Goal: Navigation & Orientation: Find specific page/section

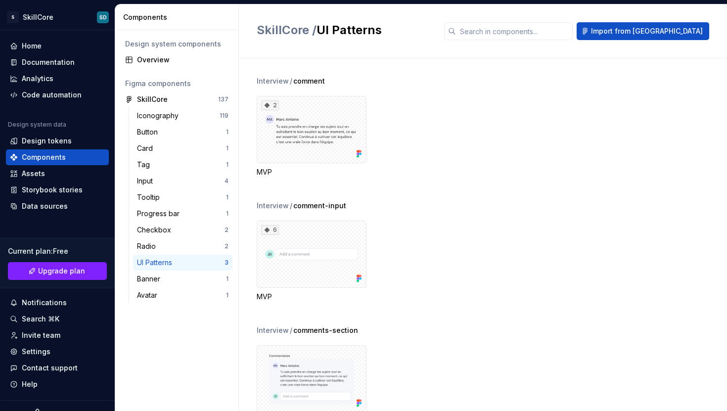
scroll to position [39, 0]
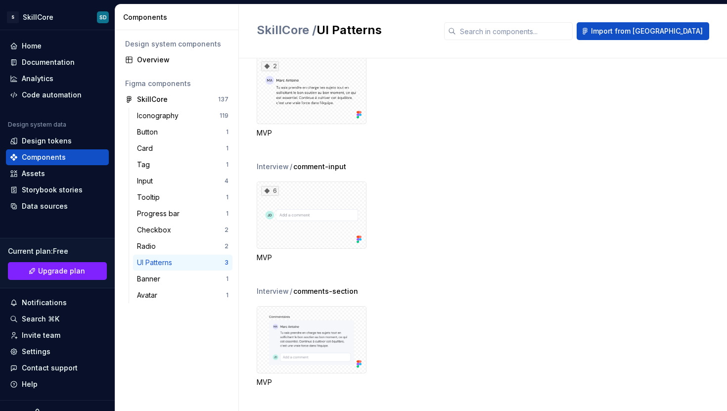
click at [474, 195] on div "6 MVP" at bounding box center [492, 221] width 470 height 81
click at [165, 117] on div "Iconography" at bounding box center [159, 116] width 45 height 10
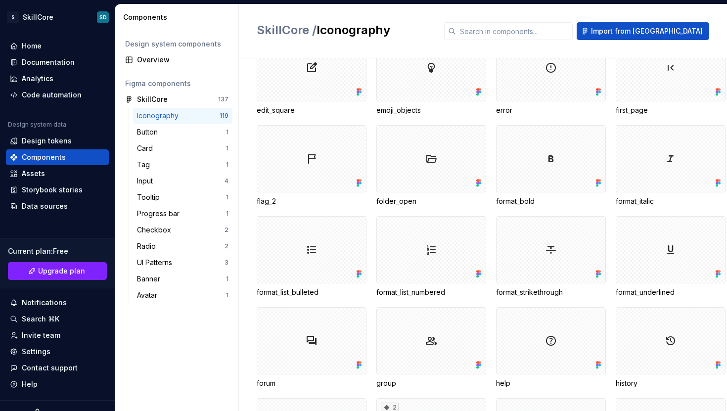
scroll to position [1172, 0]
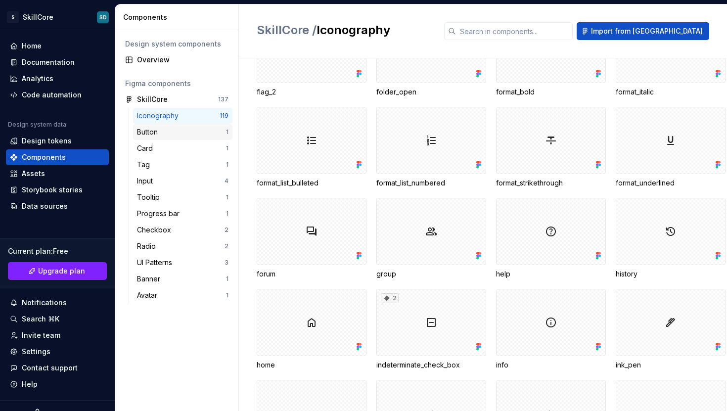
click at [135, 134] on div "Button 1" at bounding box center [182, 132] width 99 height 16
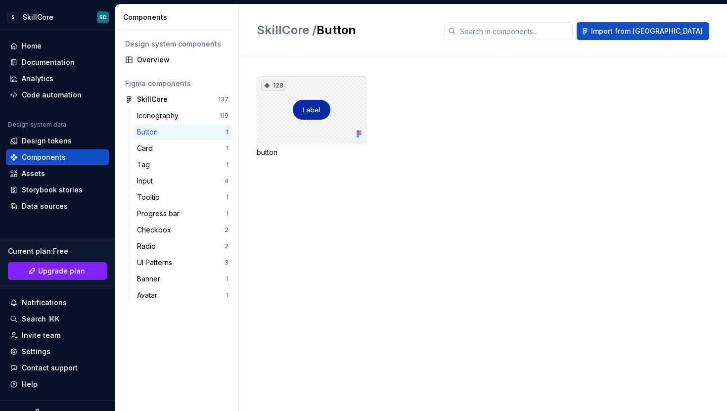
click at [326, 117] on div "128" at bounding box center [312, 109] width 110 height 67
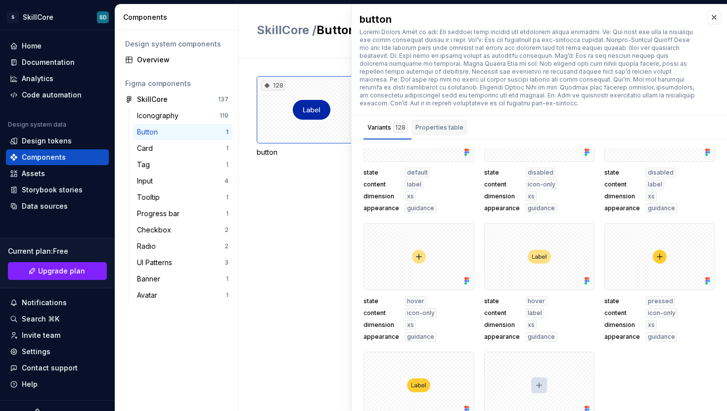
click at [443, 132] on div "Properties table" at bounding box center [439, 128] width 48 height 10
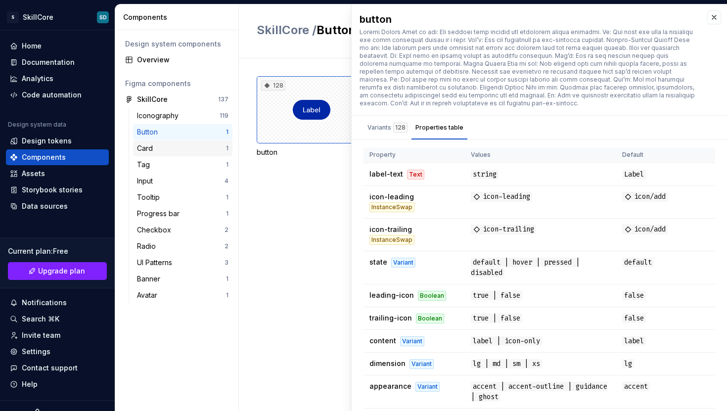
click at [161, 148] on div "Card" at bounding box center [181, 148] width 89 height 10
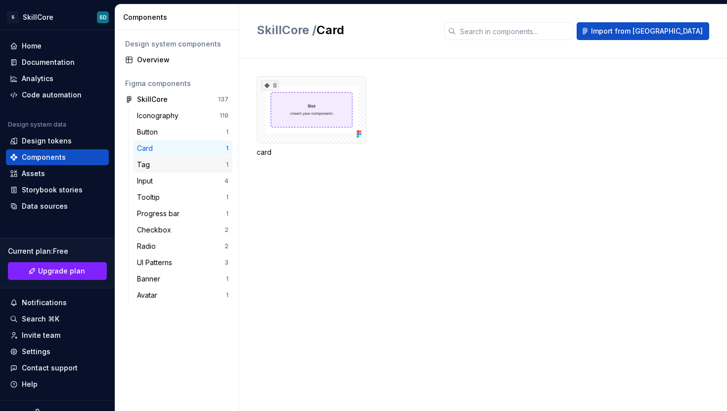
click at [161, 165] on div "Tag" at bounding box center [181, 165] width 89 height 10
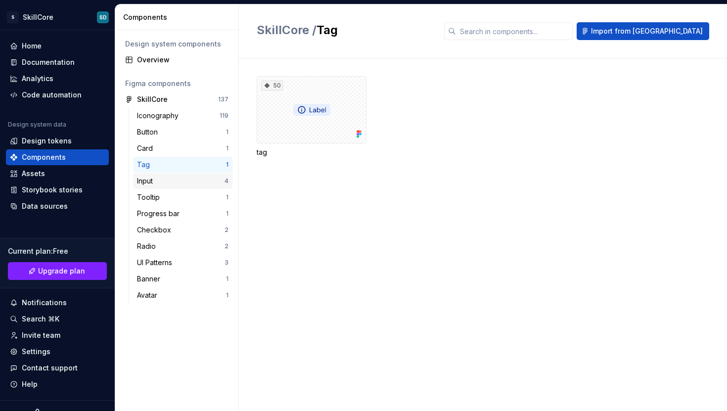
click at [159, 180] on div "Input" at bounding box center [181, 181] width 88 height 10
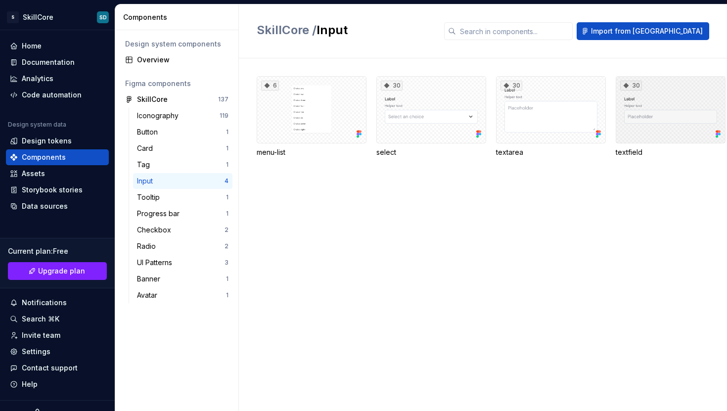
click at [658, 123] on div "30" at bounding box center [671, 109] width 110 height 67
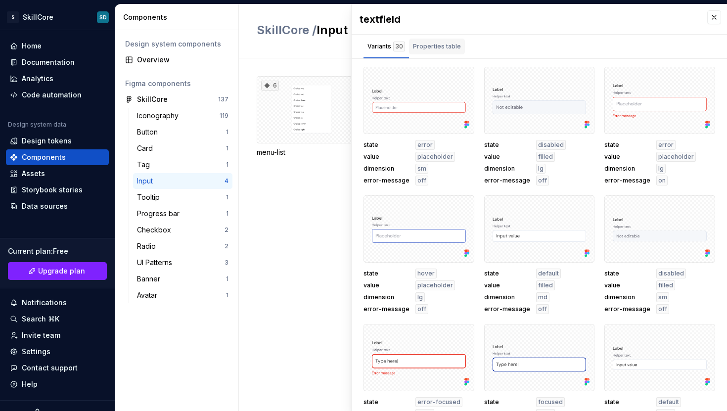
click at [446, 49] on div "Properties table" at bounding box center [437, 47] width 48 height 10
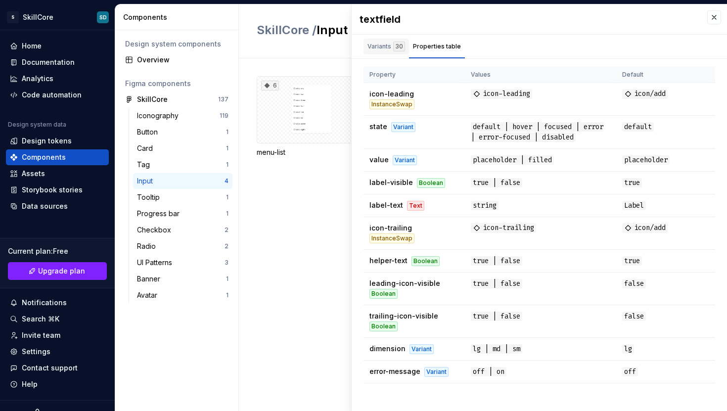
click at [377, 47] on div "Variants 30" at bounding box center [386, 47] width 38 height 10
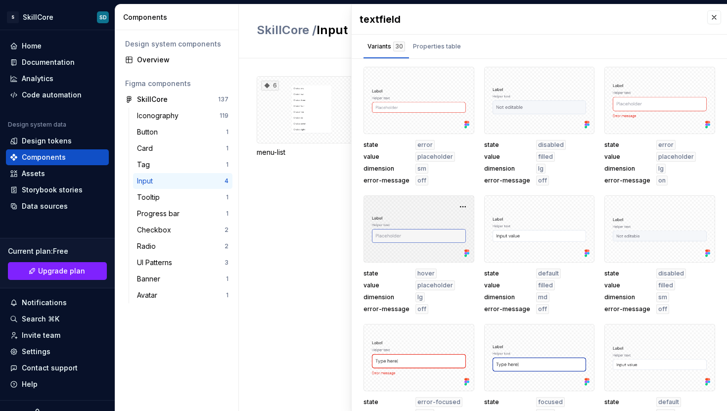
drag, startPoint x: 400, startPoint y: 232, endPoint x: 399, endPoint y: 241, distance: 8.9
click at [399, 232] on div at bounding box center [418, 228] width 111 height 67
click at [439, 222] on div at bounding box center [418, 228] width 111 height 67
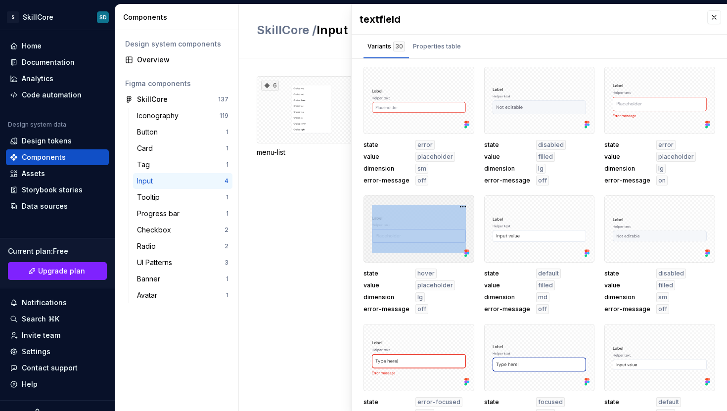
click at [439, 222] on div at bounding box center [418, 228] width 111 height 67
click at [165, 204] on div "Tooltip 1" at bounding box center [182, 197] width 99 height 16
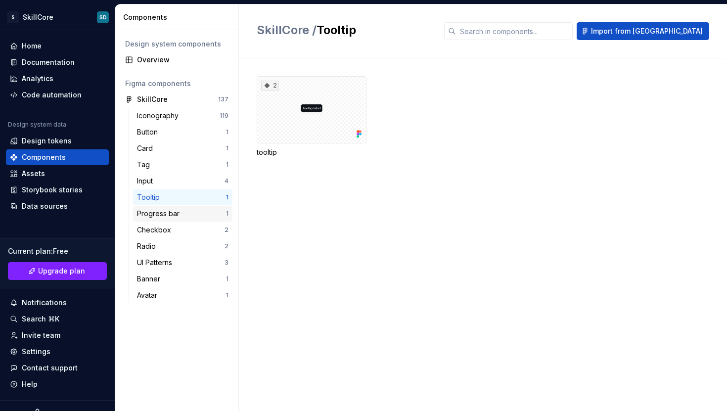
click at [167, 214] on div "Progress bar" at bounding box center [160, 214] width 46 height 10
click at [171, 194] on div "Tooltip" at bounding box center [181, 197] width 89 height 10
click at [323, 109] on div "2" at bounding box center [312, 109] width 110 height 67
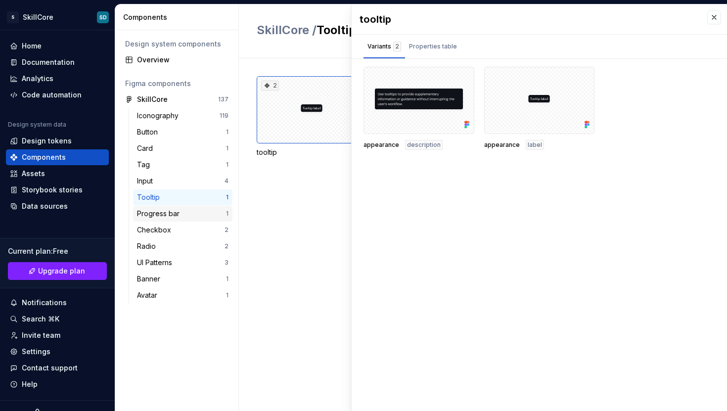
click at [157, 215] on div "Progress bar" at bounding box center [160, 214] width 46 height 10
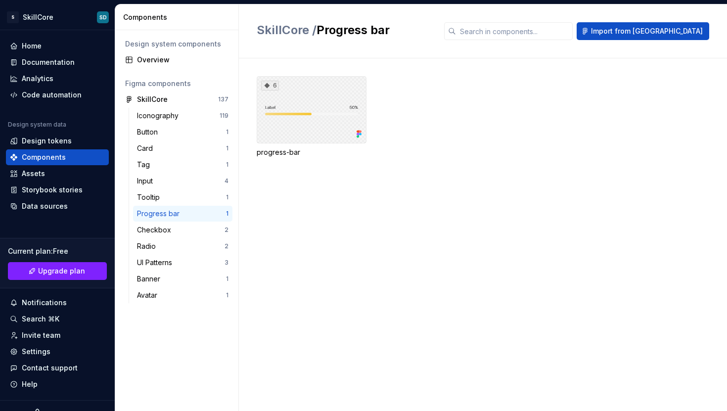
drag, startPoint x: 318, startPoint y: 124, endPoint x: 324, endPoint y: 128, distance: 7.5
click at [318, 124] on div "6" at bounding box center [312, 109] width 110 height 67
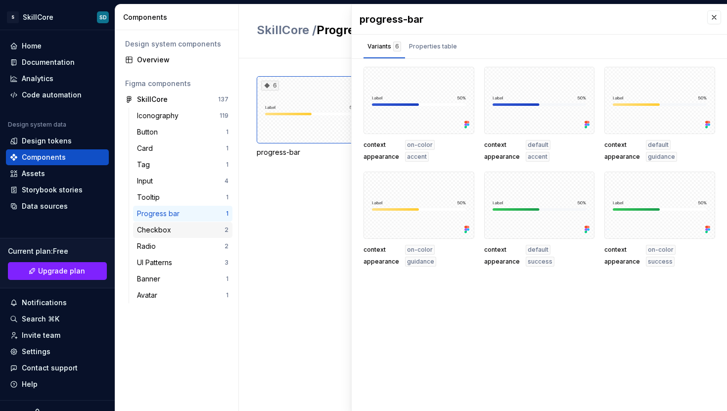
click at [164, 224] on div "Checkbox 2" at bounding box center [182, 230] width 99 height 16
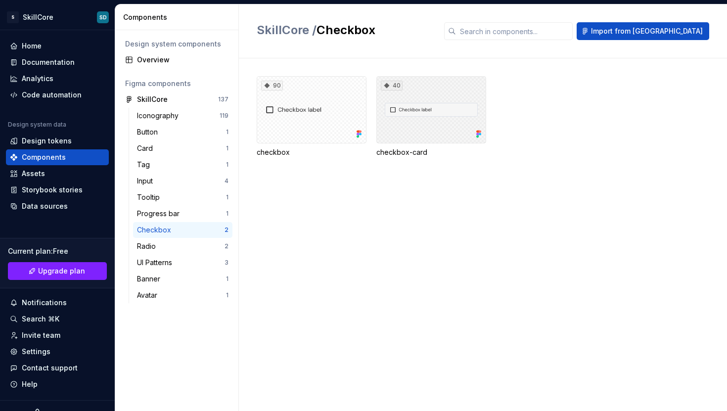
click at [441, 111] on div "40" at bounding box center [431, 109] width 110 height 67
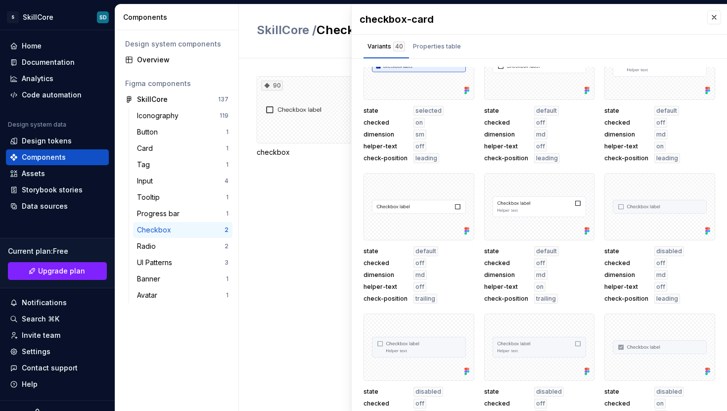
scroll to position [339, 0]
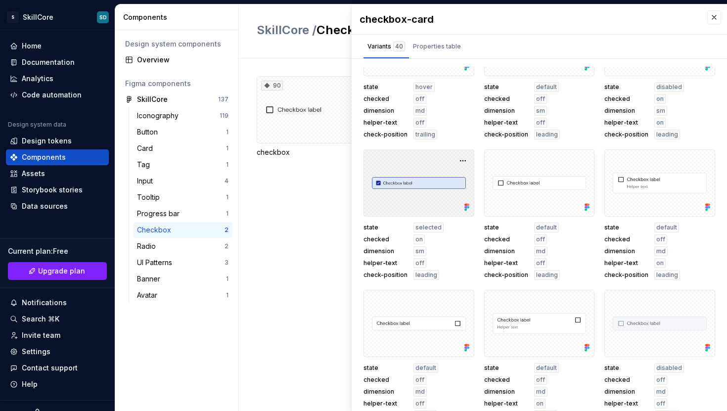
click at [410, 176] on div at bounding box center [418, 182] width 111 height 67
click at [413, 166] on div at bounding box center [418, 182] width 111 height 67
drag, startPoint x: 415, startPoint y: 166, endPoint x: 446, endPoint y: 165, distance: 31.7
click at [415, 166] on div at bounding box center [418, 182] width 111 height 67
click at [443, 46] on div "Properties table" at bounding box center [437, 47] width 48 height 10
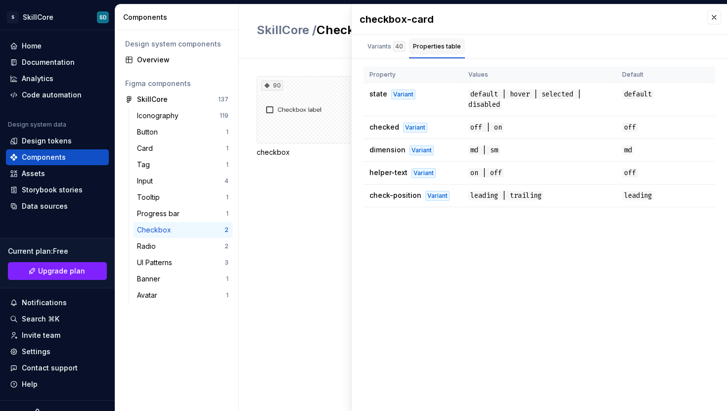
scroll to position [0, 0]
click at [167, 242] on div "Radio" at bounding box center [181, 246] width 88 height 10
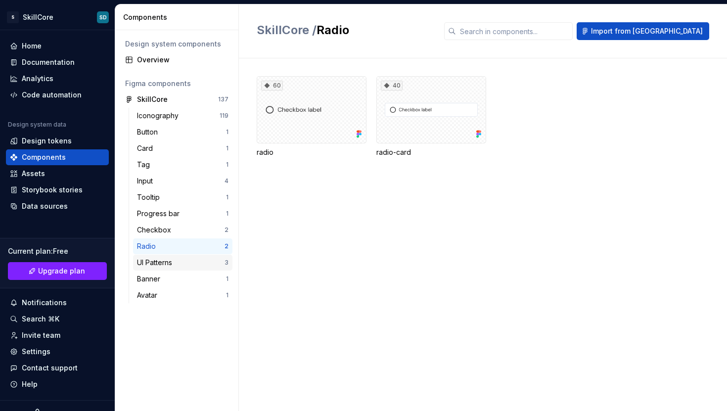
click at [170, 257] on div "UI Patterns 3" at bounding box center [182, 263] width 99 height 16
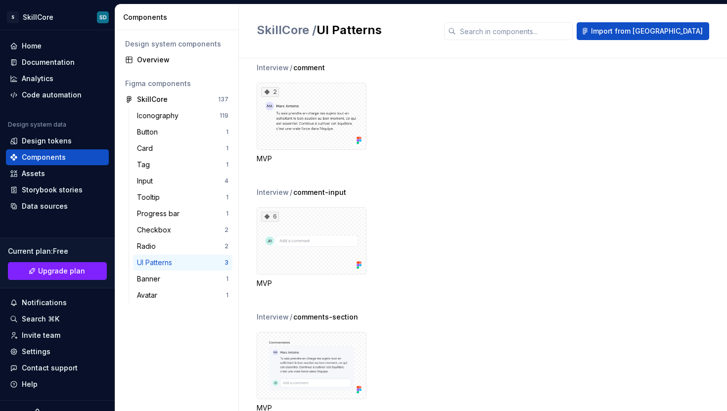
scroll to position [39, 0]
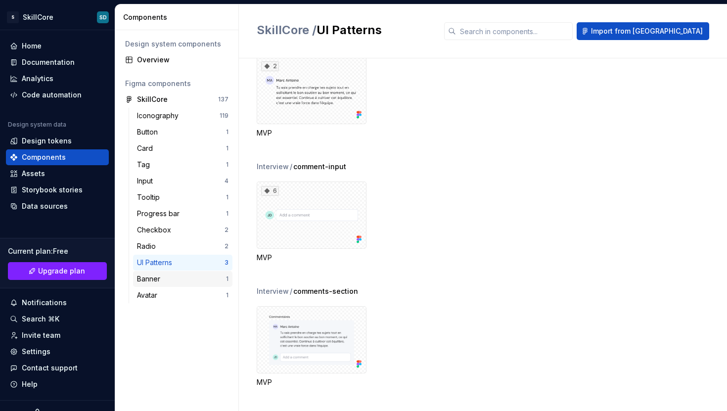
click at [186, 275] on div "Banner" at bounding box center [181, 279] width 89 height 10
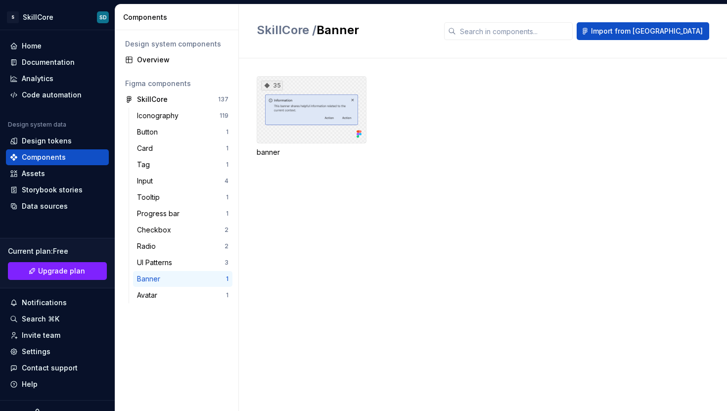
click at [321, 119] on div "35" at bounding box center [312, 109] width 110 height 67
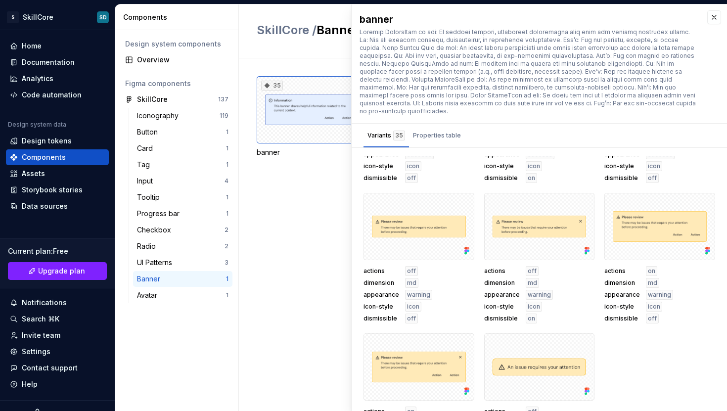
scroll to position [1416, 0]
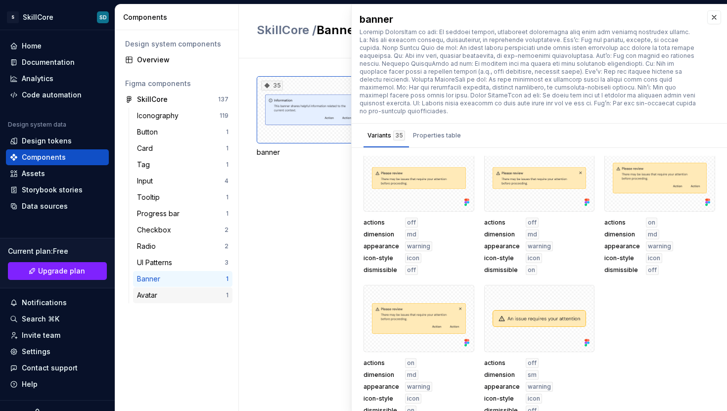
click at [153, 292] on div "Avatar" at bounding box center [149, 295] width 24 height 10
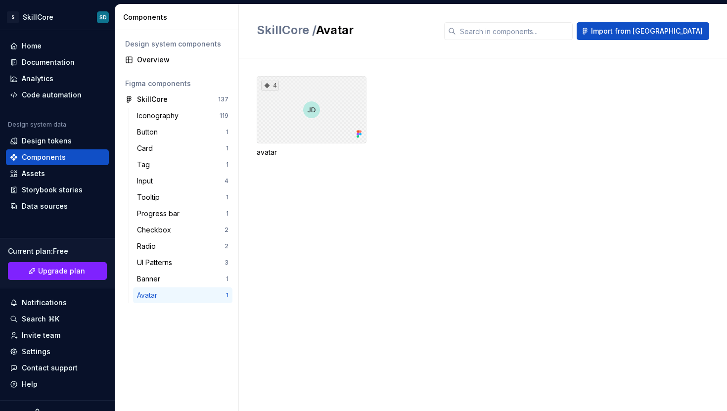
click at [300, 111] on div "4" at bounding box center [312, 109] width 110 height 67
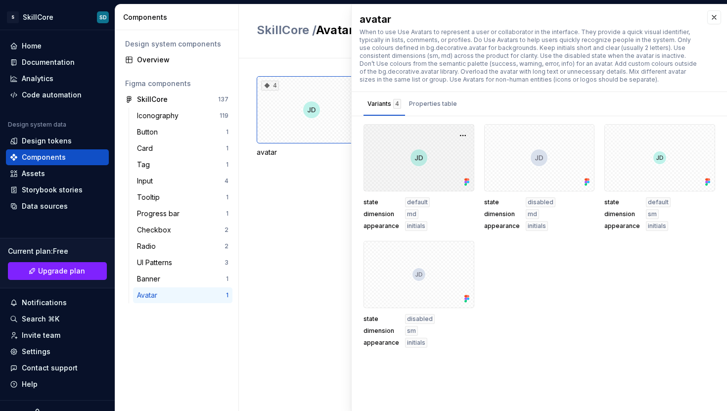
click at [437, 163] on div at bounding box center [418, 157] width 111 height 67
click at [47, 139] on div "Design tokens" at bounding box center [47, 141] width 50 height 10
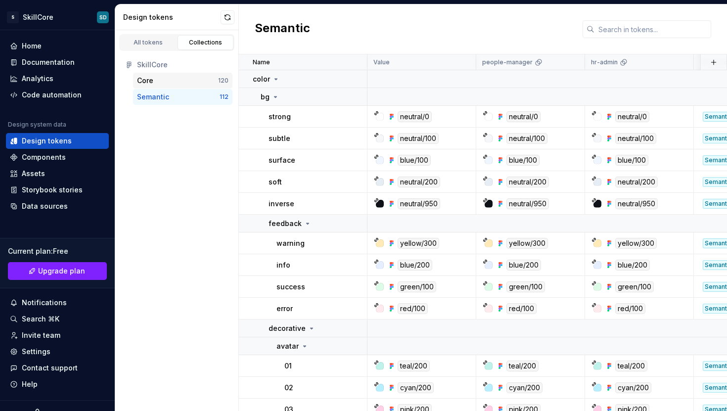
click at [160, 76] on div "Core" at bounding box center [177, 81] width 81 height 10
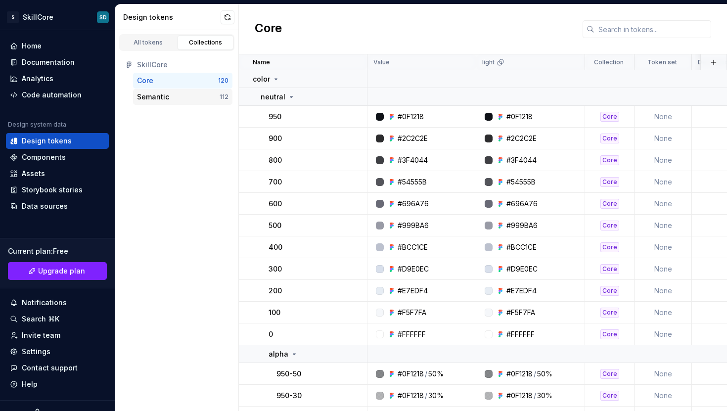
click at [168, 95] on div "Semantic" at bounding box center [178, 97] width 83 height 10
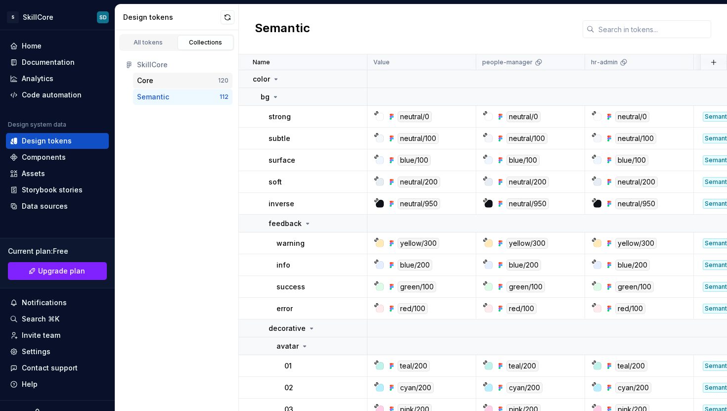
click at [171, 86] on div "Core 120" at bounding box center [182, 81] width 99 height 16
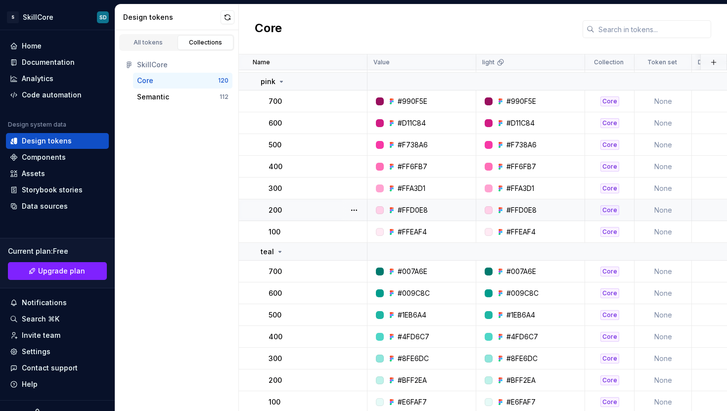
scroll to position [2064, 0]
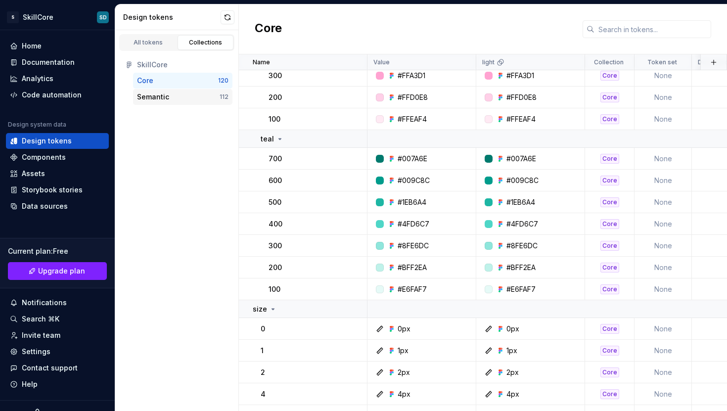
click at [171, 95] on div "Semantic" at bounding box center [178, 97] width 83 height 10
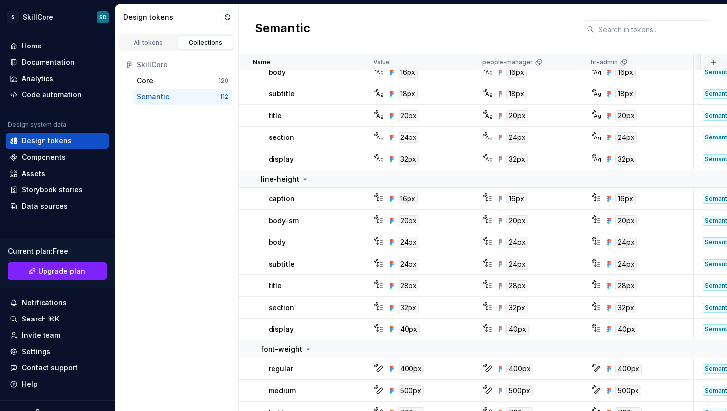
scroll to position [2653, 0]
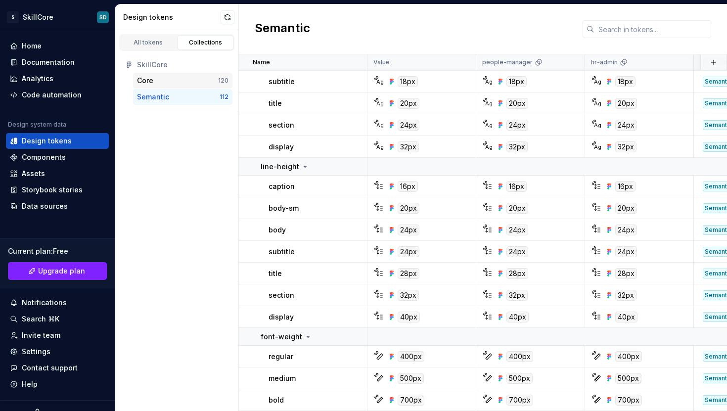
click at [161, 87] on div "Core 120" at bounding box center [182, 81] width 99 height 16
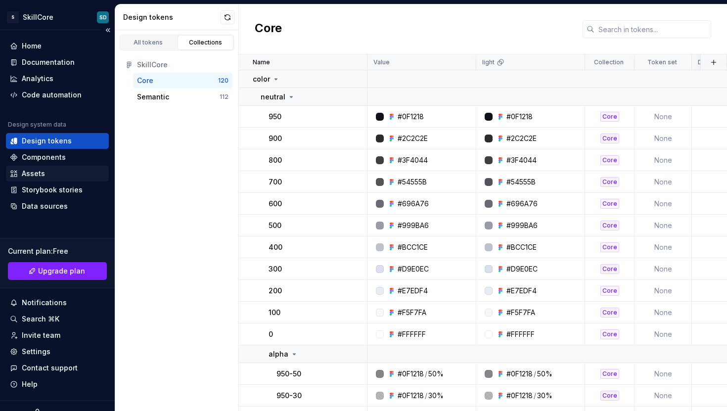
click at [46, 178] on div "Assets" at bounding box center [57, 174] width 103 height 16
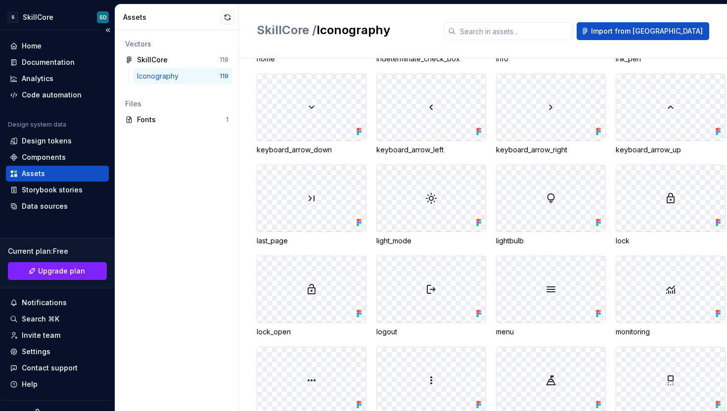
scroll to position [1503, 0]
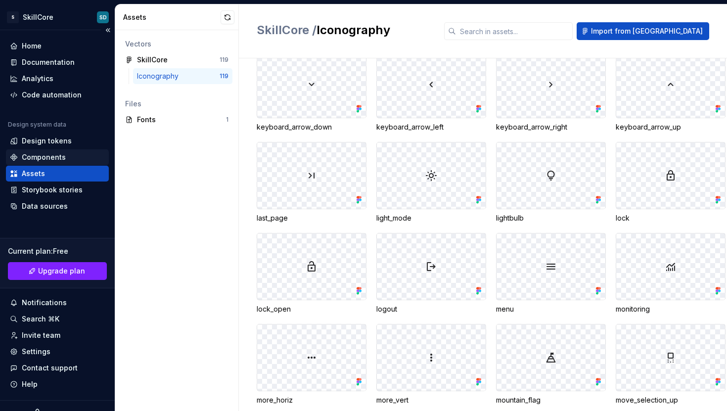
click at [59, 160] on div "Components" at bounding box center [44, 157] width 44 height 10
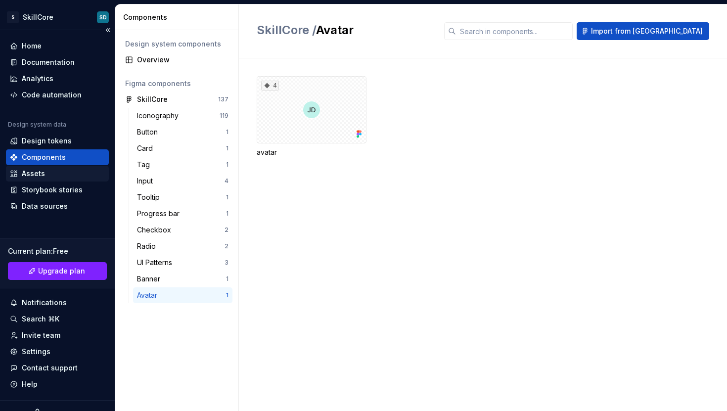
click at [56, 169] on div "Assets" at bounding box center [57, 174] width 95 height 10
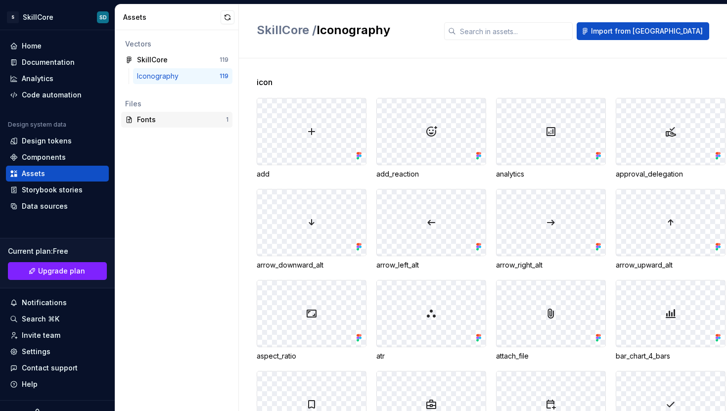
click at [172, 123] on div "Fonts" at bounding box center [181, 120] width 89 height 10
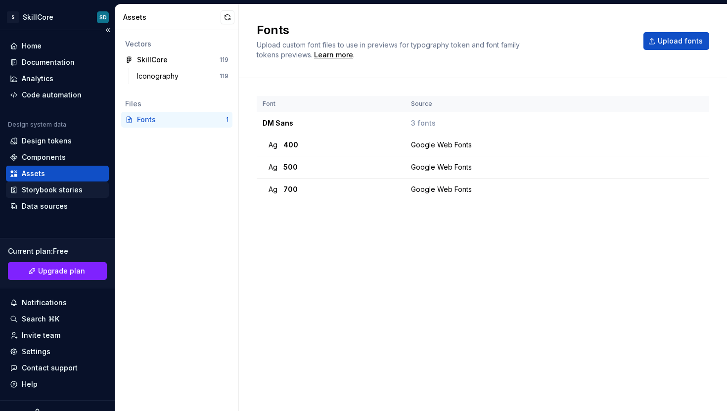
click at [50, 192] on div "Storybook stories" at bounding box center [52, 190] width 61 height 10
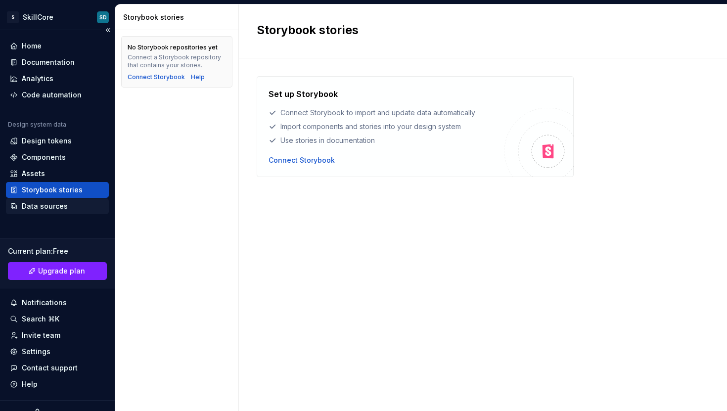
click at [51, 204] on div "Data sources" at bounding box center [45, 206] width 46 height 10
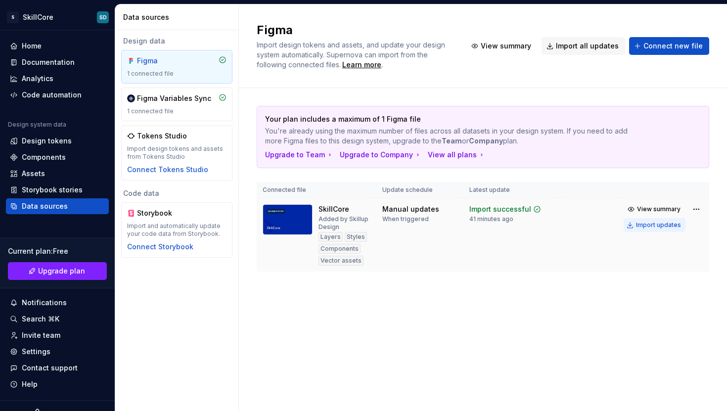
click at [656, 226] on div "Import updates" at bounding box center [658, 225] width 45 height 8
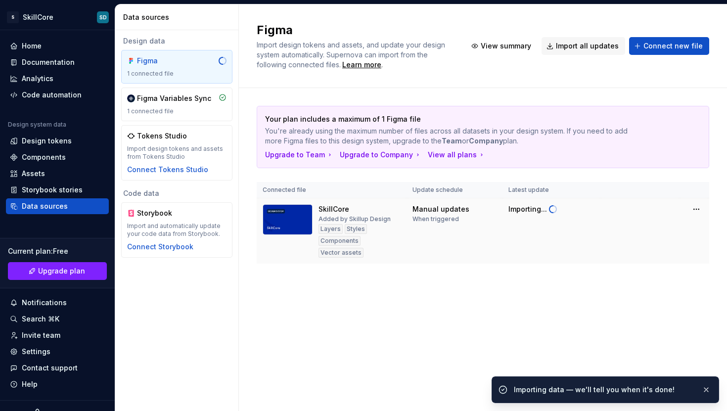
click at [641, 229] on td at bounding box center [639, 231] width 79 height 66
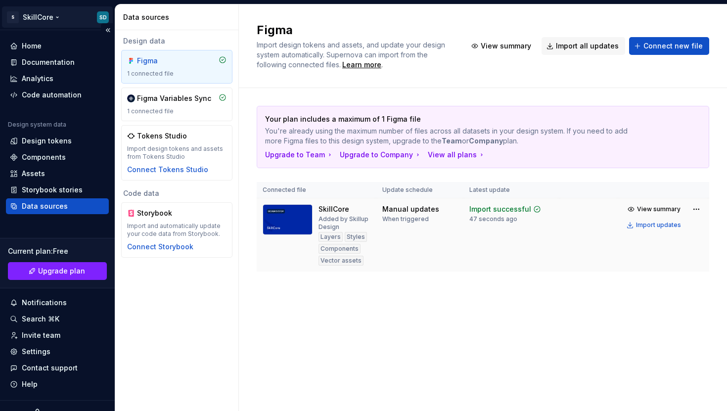
click at [44, 22] on html "S SkillCore SD Home Documentation Analytics Code automation Design system data …" at bounding box center [363, 205] width 727 height 411
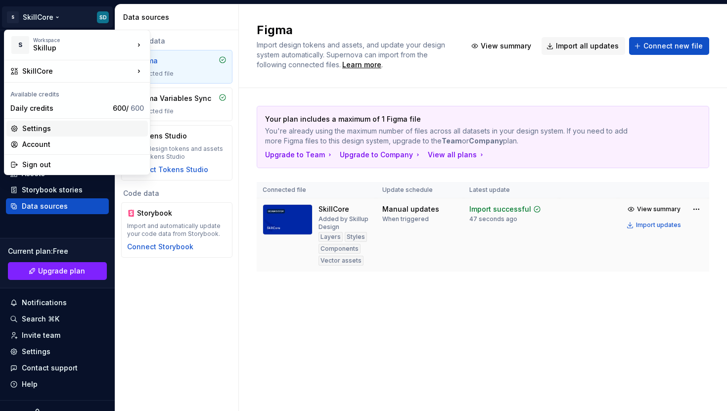
click at [41, 131] on div "Settings" at bounding box center [83, 129] width 122 height 10
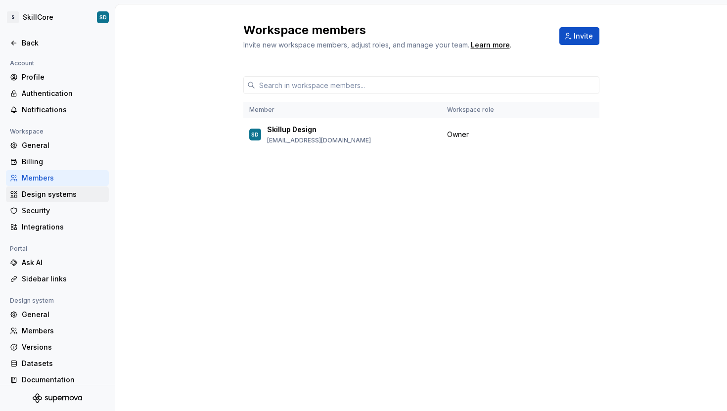
click at [44, 191] on div "Design systems" at bounding box center [63, 194] width 83 height 10
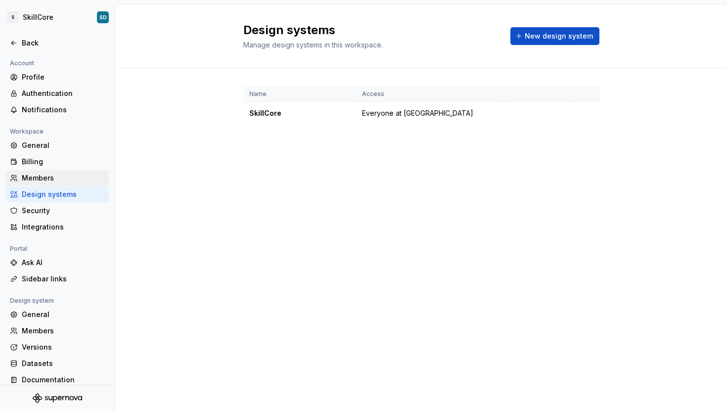
click at [42, 179] on div "Members" at bounding box center [63, 178] width 83 height 10
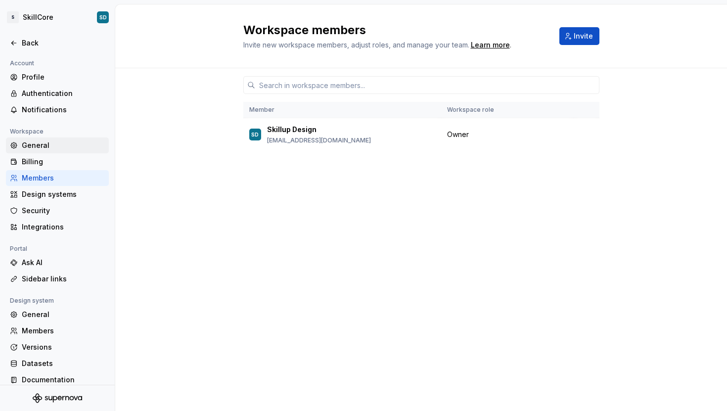
click at [33, 150] on div "General" at bounding box center [57, 145] width 103 height 16
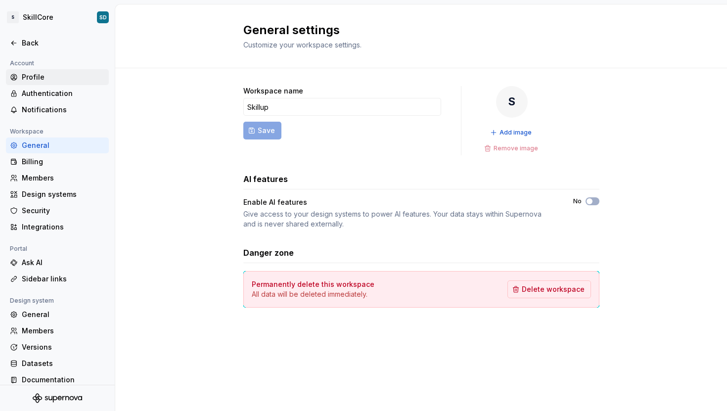
click at [41, 77] on div "Profile" at bounding box center [63, 77] width 83 height 10
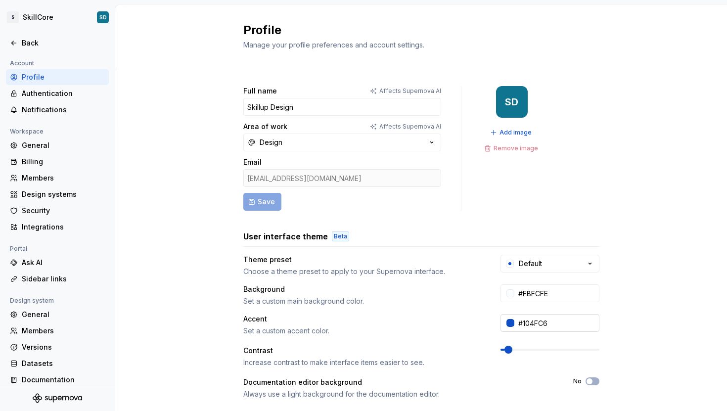
click at [535, 326] on input "#104FC6" at bounding box center [556, 323] width 85 height 18
paste input "0027A"
type input "#0027A6"
click at [533, 294] on input "#FBFCFE" at bounding box center [556, 293] width 85 height 18
paste input "F5F7FA"
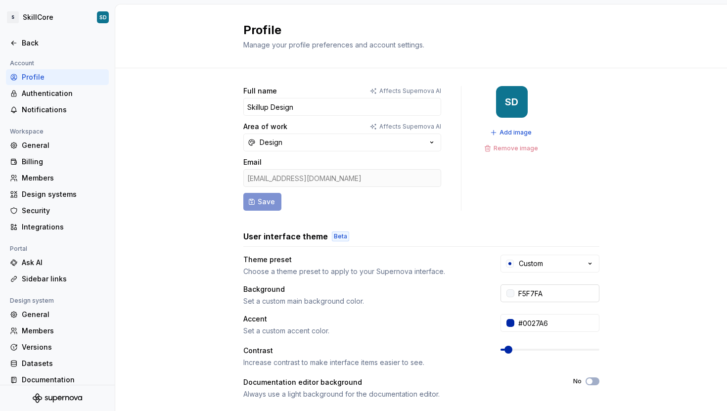
type input "#F5F7FA"
click at [554, 264] on button "Custom" at bounding box center [549, 264] width 99 height 18
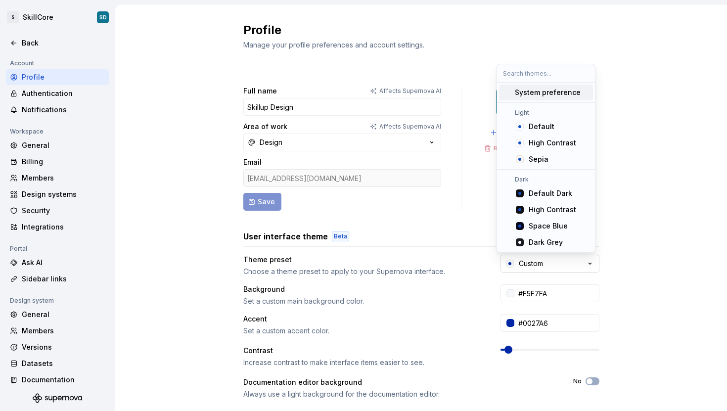
click at [554, 264] on button "Custom" at bounding box center [549, 264] width 99 height 18
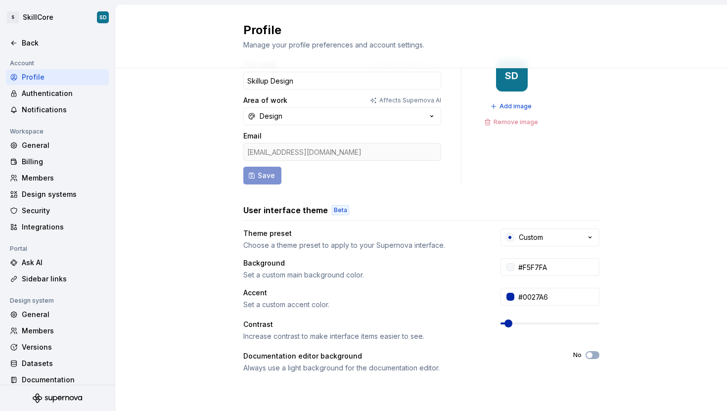
scroll to position [27, 0]
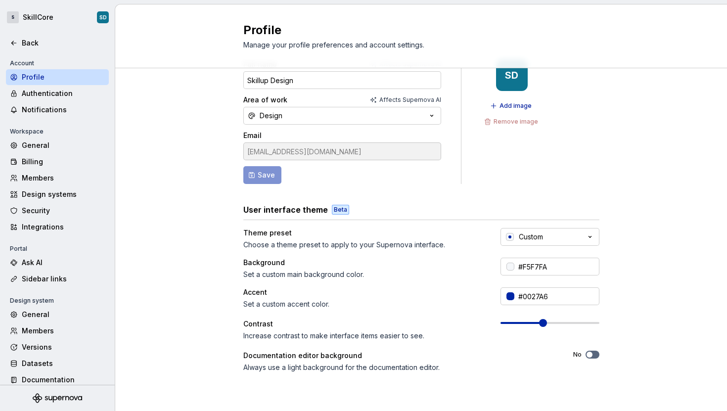
click at [539, 324] on span at bounding box center [543, 323] width 8 height 8
click at [522, 324] on span at bounding box center [526, 323] width 8 height 8
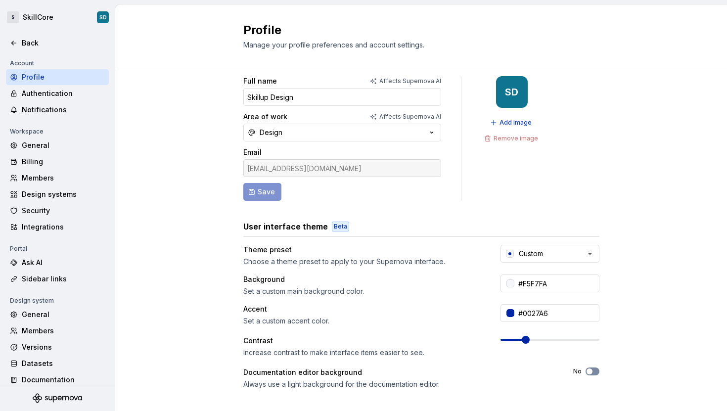
scroll to position [0, 0]
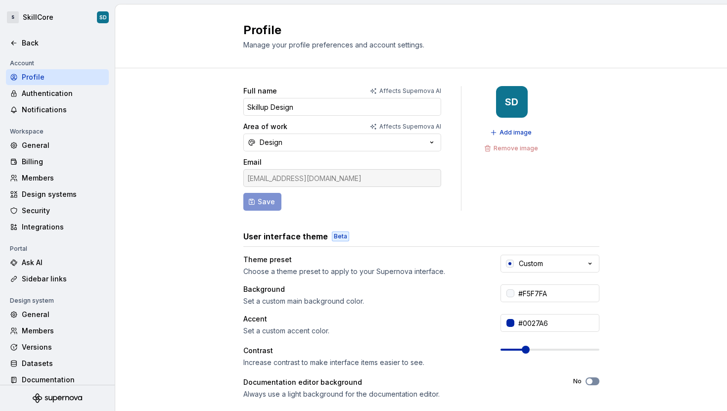
click at [352, 208] on form "Full name Affects Supernova AI Skillup Design Area of work Affects Supernova AI…" at bounding box center [342, 148] width 198 height 125
click at [22, 44] on div "Back" at bounding box center [63, 43] width 83 height 10
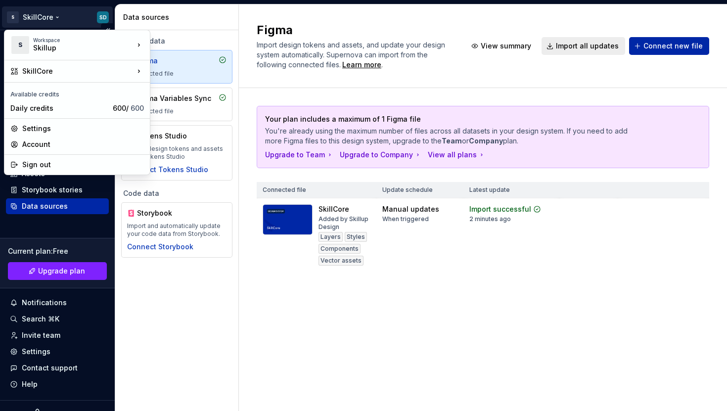
click at [38, 20] on html "S SkillCore SD Home Documentation Analytics Code automation Design system data …" at bounding box center [363, 205] width 727 height 411
click at [38, 127] on div "Settings" at bounding box center [83, 129] width 122 height 10
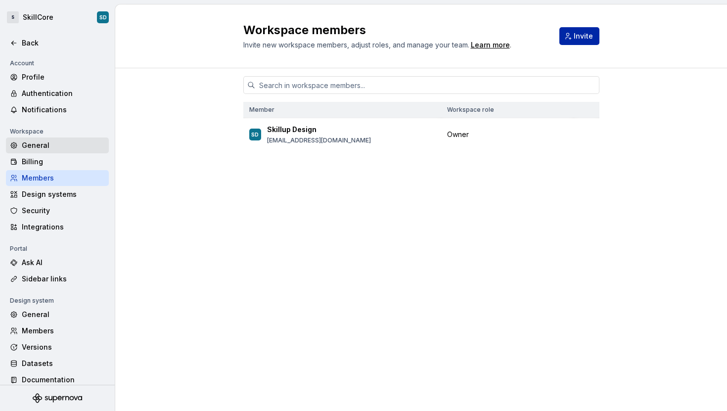
click at [41, 145] on div "General" at bounding box center [63, 145] width 83 height 10
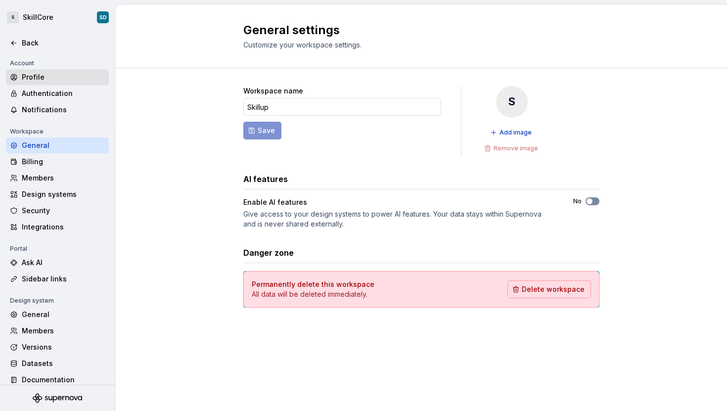
click at [34, 79] on div "Profile" at bounding box center [63, 77] width 83 height 10
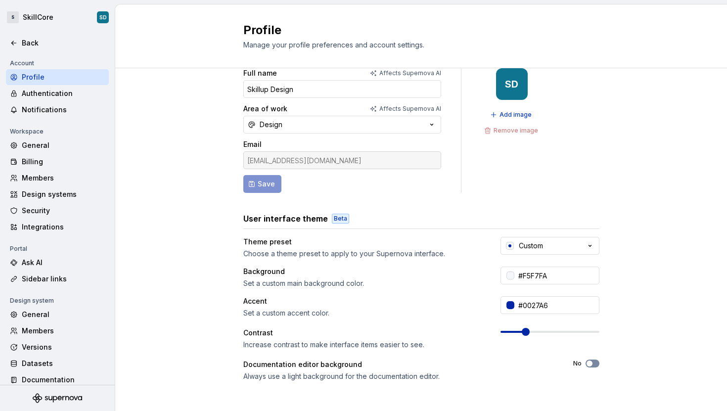
scroll to position [74, 0]
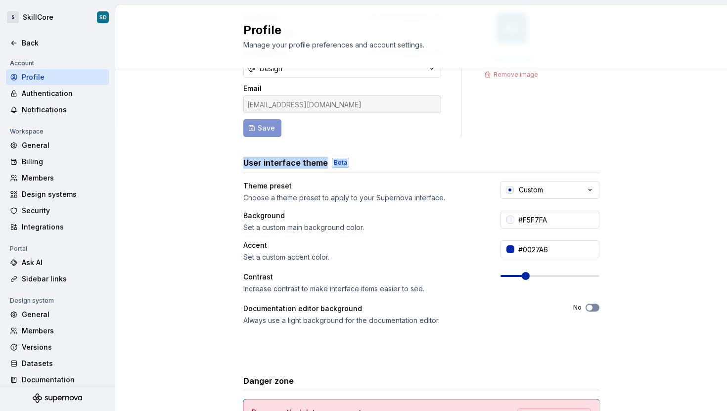
drag, startPoint x: 341, startPoint y: 161, endPoint x: 232, endPoint y: 165, distance: 108.8
click at [243, 164] on div "User interface theme Beta" at bounding box center [421, 163] width 356 height 12
click at [217, 166] on div "Full name Affects Supernova AI Skillup Design Area of work Affects Supernova AI…" at bounding box center [421, 244] width 612 height 498
drag, startPoint x: 245, startPoint y: 162, endPoint x: 336, endPoint y: 163, distance: 91.5
click at [300, 163] on h3 "User interface theme" at bounding box center [285, 163] width 85 height 12
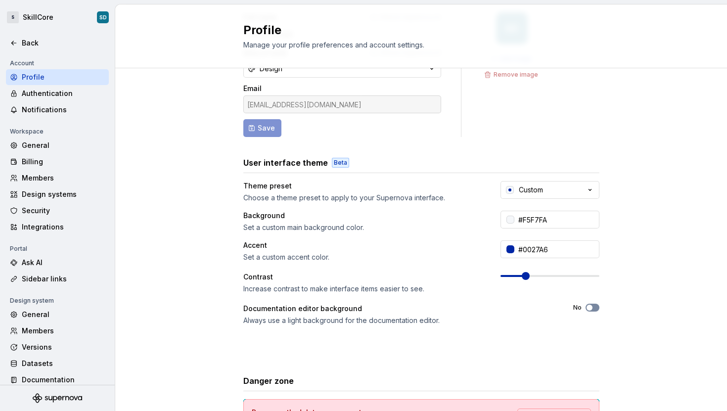
click at [365, 164] on div "User interface theme Beta" at bounding box center [421, 163] width 356 height 12
drag, startPoint x: 317, startPoint y: 162, endPoint x: 219, endPoint y: 170, distance: 99.2
click at [243, 167] on h3 "User interface theme" at bounding box center [285, 163] width 85 height 12
click at [197, 178] on div "Full name Affects Supernova AI Skillup Design Area of work Affects Supernova AI…" at bounding box center [421, 244] width 612 height 498
click at [29, 42] on div "Back" at bounding box center [63, 43] width 83 height 10
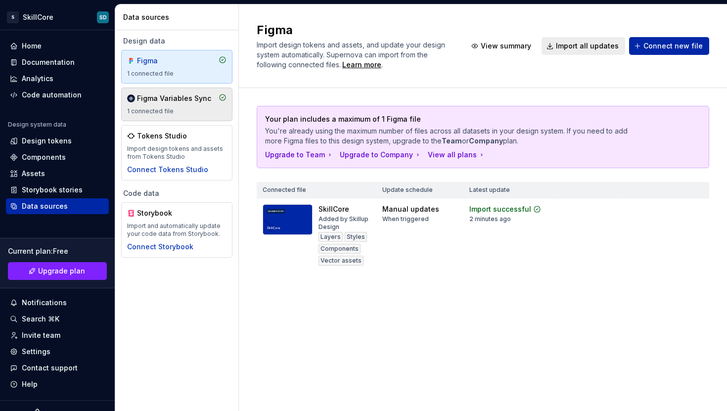
click at [164, 100] on div "Figma Variables Sync" at bounding box center [174, 98] width 74 height 10
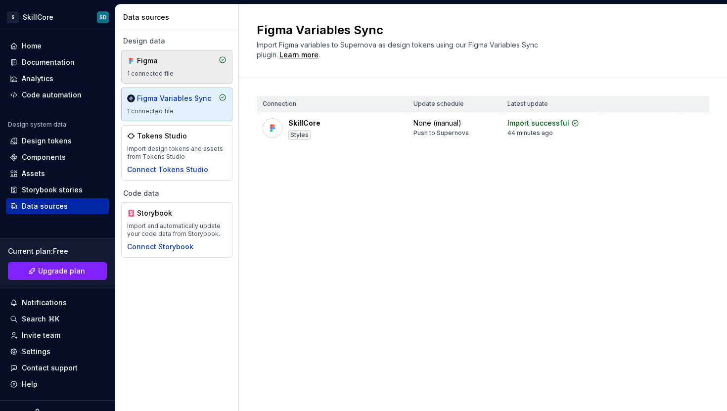
click at [174, 79] on div "Figma 1 connected file" at bounding box center [176, 67] width 111 height 34
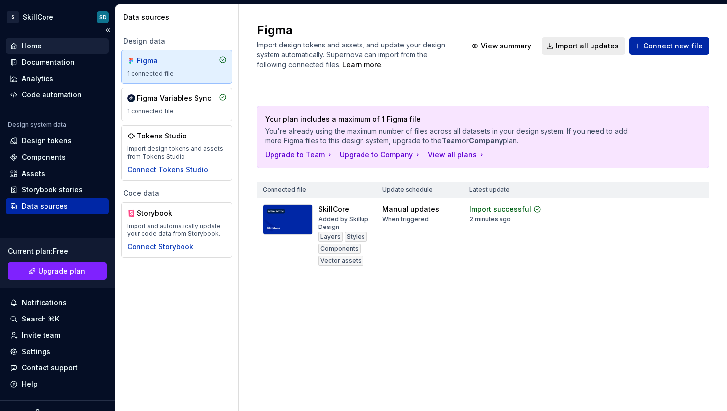
click at [37, 46] on div "Home" at bounding box center [32, 46] width 20 height 10
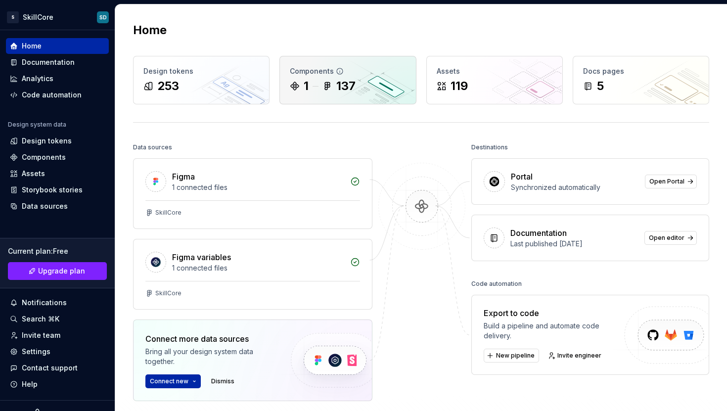
click at [297, 88] on icon at bounding box center [295, 86] width 10 height 10
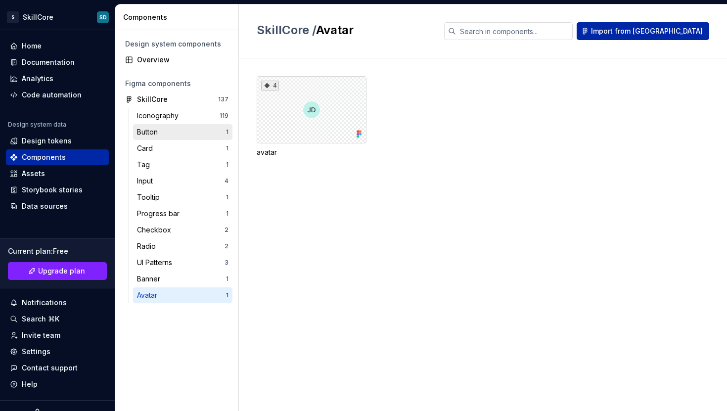
click at [179, 130] on div "Button" at bounding box center [181, 132] width 89 height 10
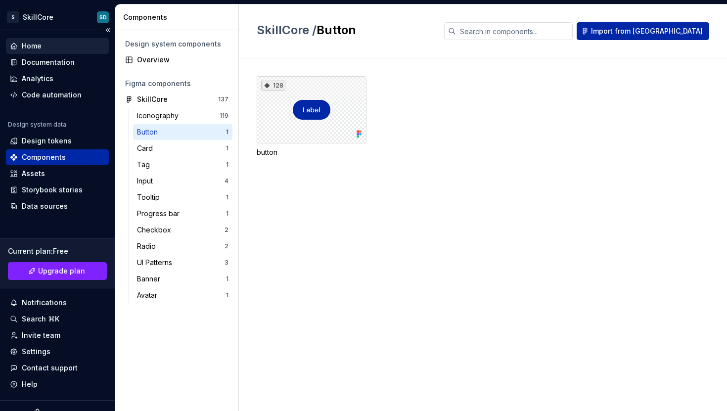
click at [33, 46] on div "Home" at bounding box center [32, 46] width 20 height 10
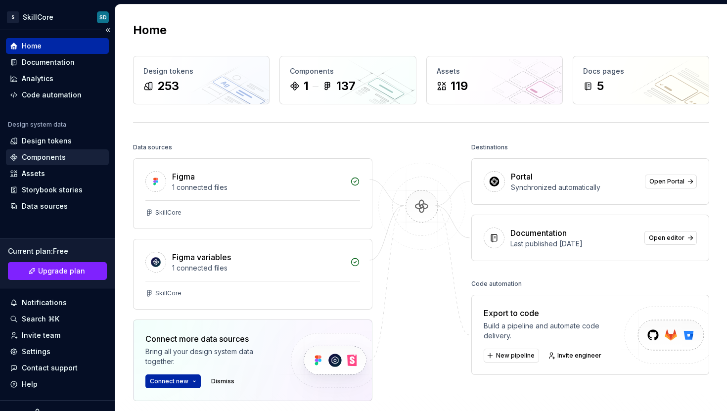
click at [54, 155] on div "Components" at bounding box center [44, 157] width 44 height 10
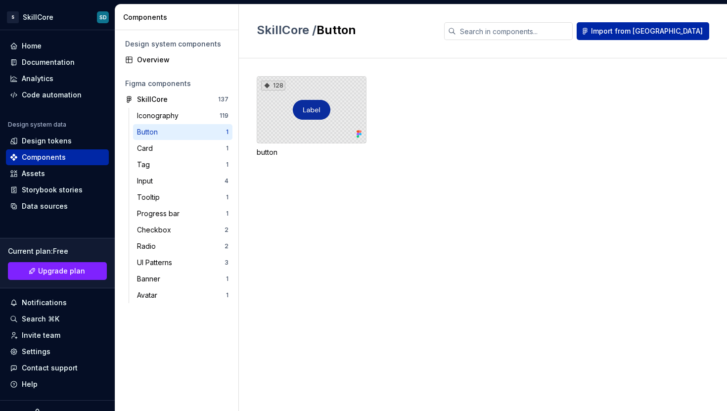
click at [317, 130] on div "128" at bounding box center [312, 109] width 110 height 67
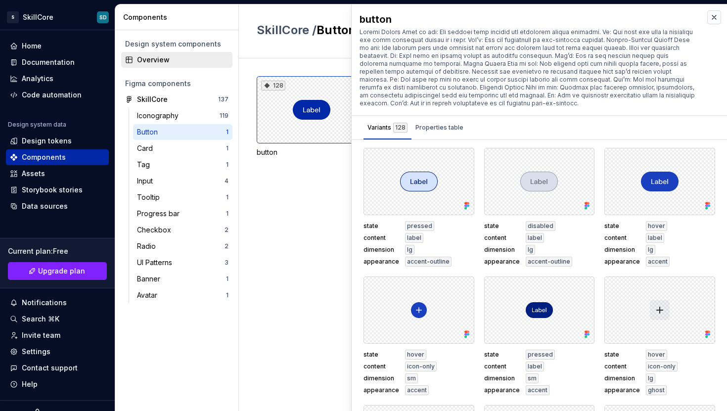
click at [154, 52] on div "Overview" at bounding box center [176, 60] width 111 height 16
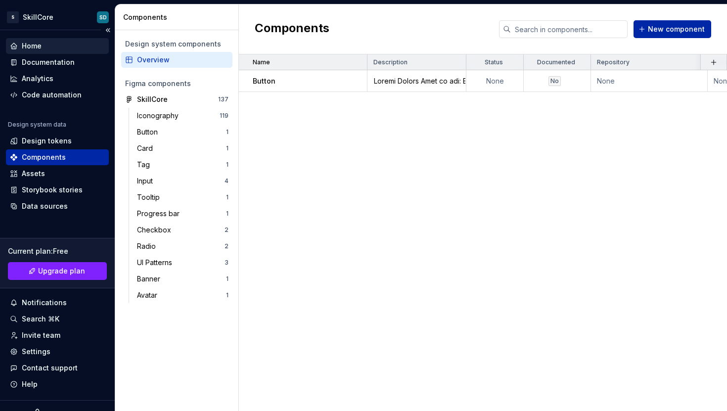
click at [28, 51] on div "Home" at bounding box center [57, 46] width 103 height 16
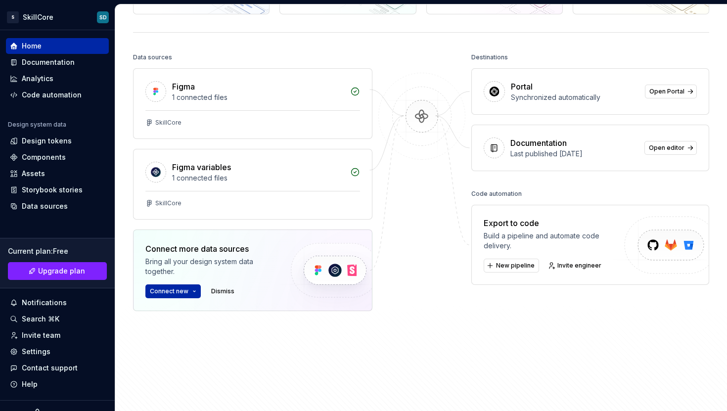
scroll to position [89, 0]
click at [523, 87] on div "Portal" at bounding box center [522, 87] width 22 height 12
click at [661, 94] on span "Open Portal" at bounding box center [666, 92] width 35 height 8
